Goal: Navigation & Orientation: Find specific page/section

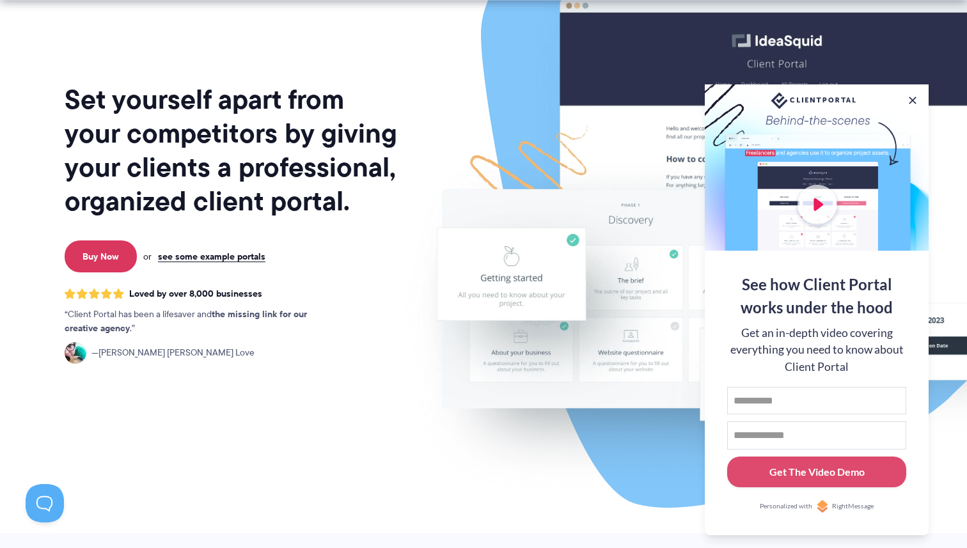
scroll to position [93, 0]
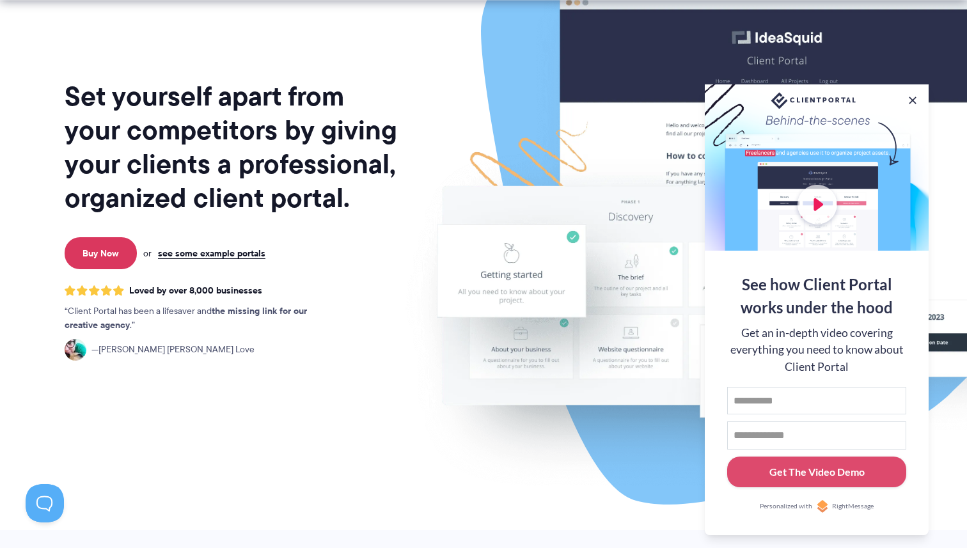
click at [586, 291] on img at bounding box center [741, 224] width 717 height 614
click at [245, 248] on link "see some example portals" at bounding box center [211, 254] width 107 height 12
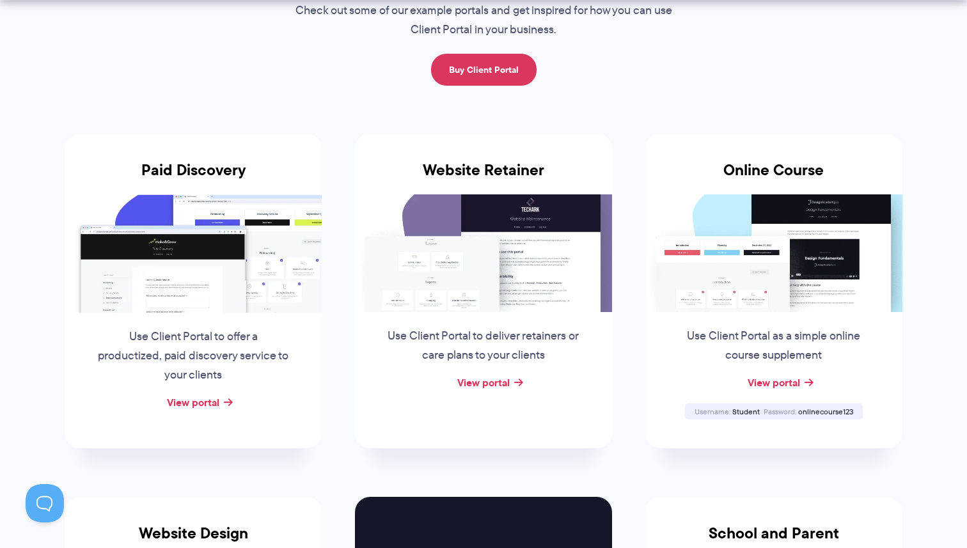
scroll to position [163, 0]
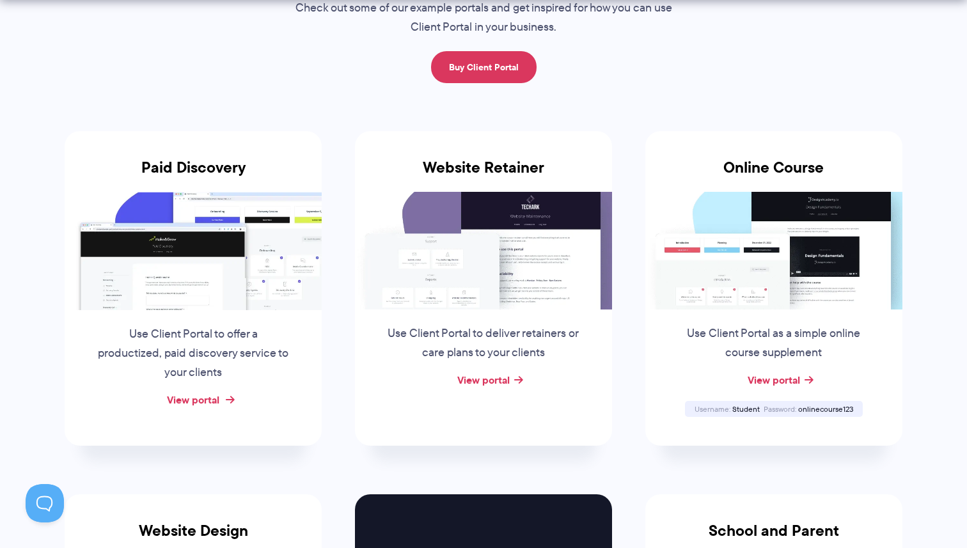
click at [186, 399] on link "View portal" at bounding box center [193, 399] width 52 height 15
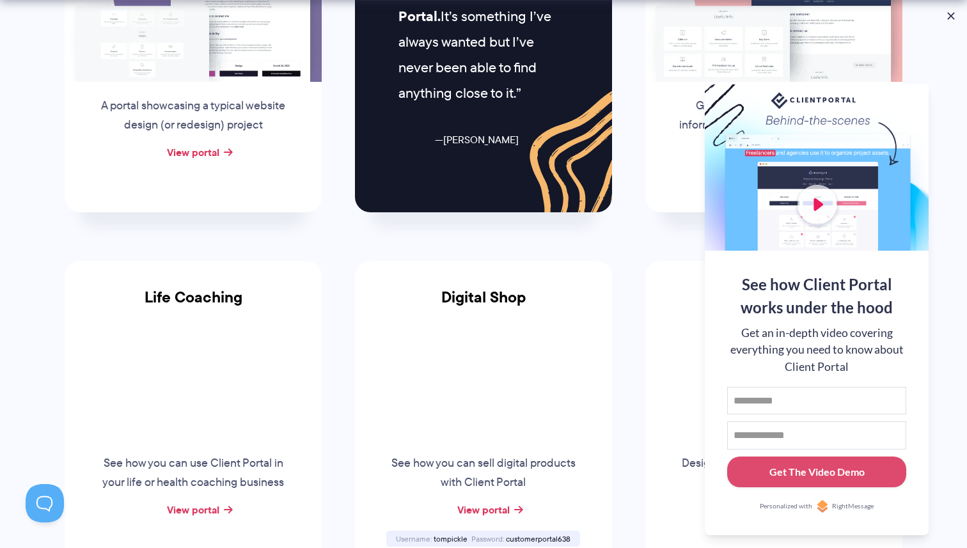
scroll to position [783, 0]
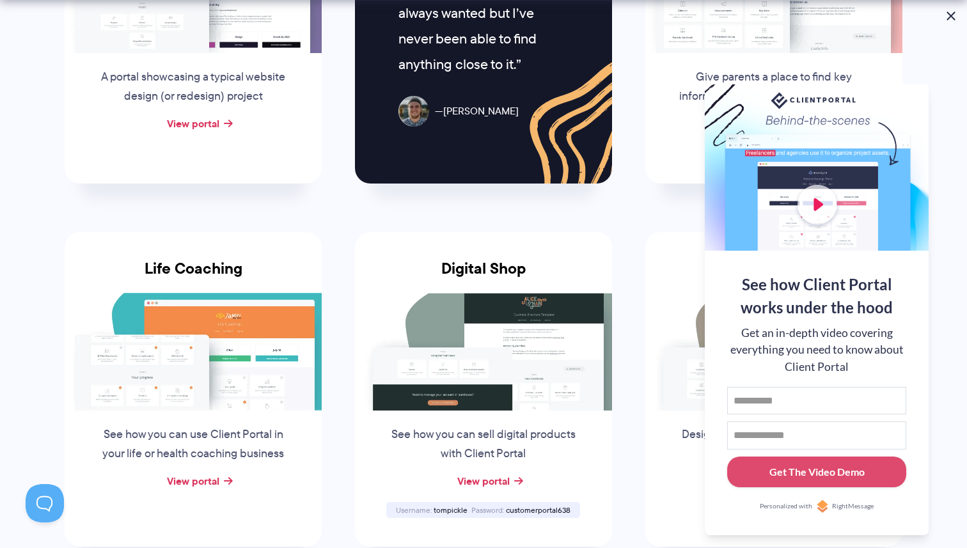
click at [951, 10] on button at bounding box center [951, 15] width 15 height 15
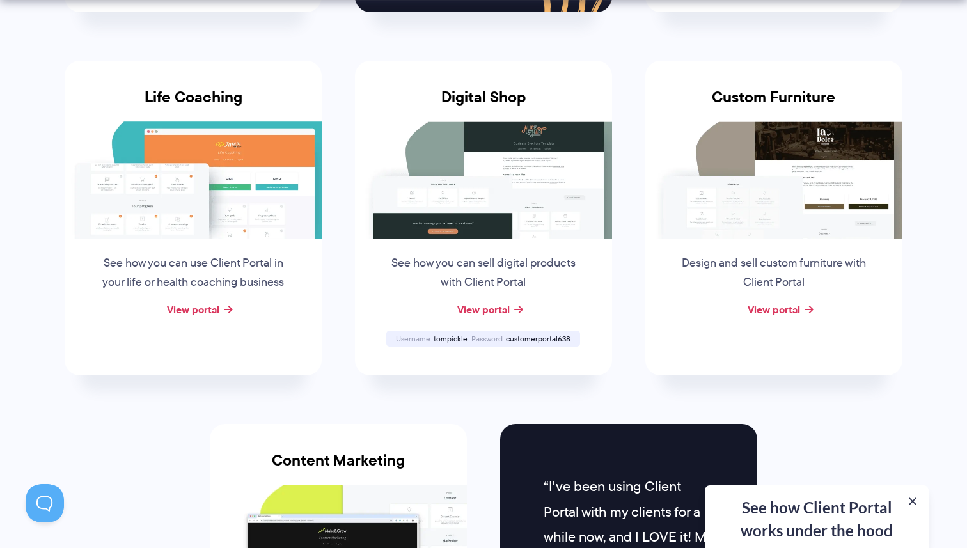
scroll to position [1001, 0]
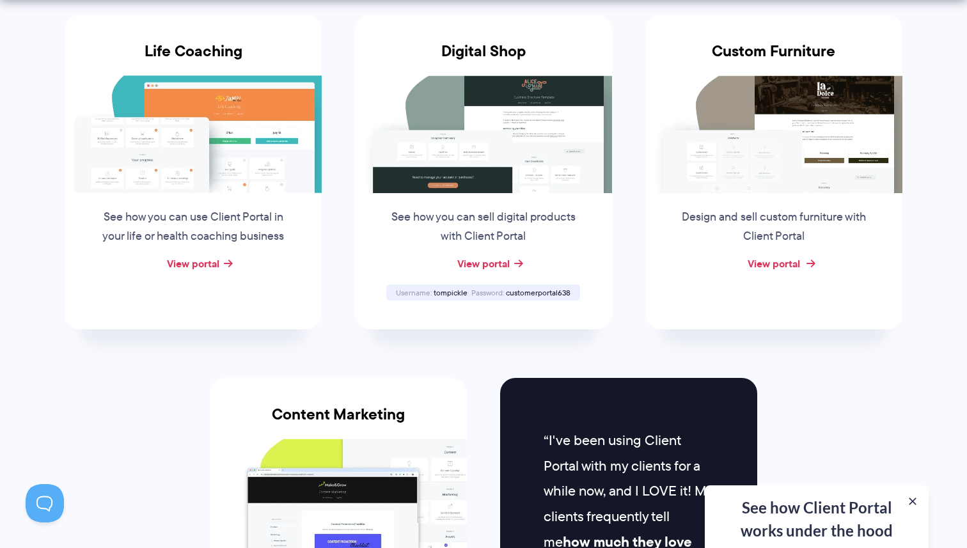
click at [767, 261] on link "View portal" at bounding box center [774, 263] width 52 height 15
